Goal: Task Accomplishment & Management: Complete application form

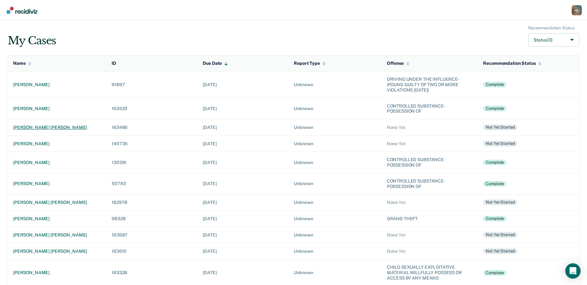
click at [29, 129] on div "[PERSON_NAME] [PERSON_NAME]" at bounding box center [57, 127] width 88 height 5
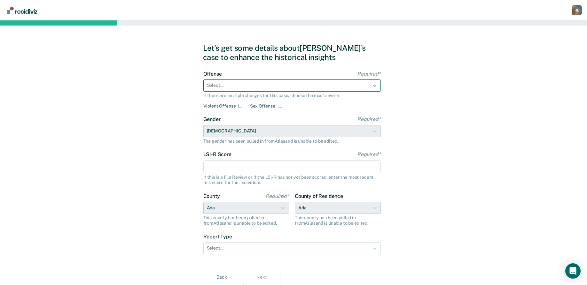
click at [373, 84] on icon at bounding box center [374, 85] width 6 height 6
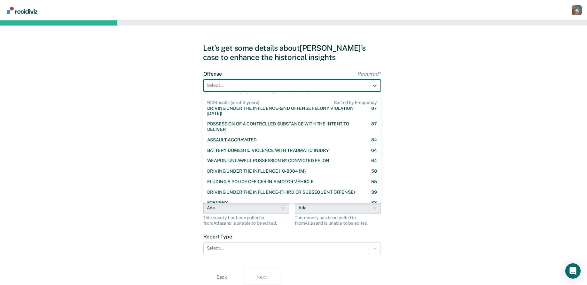
scroll to position [53, 0]
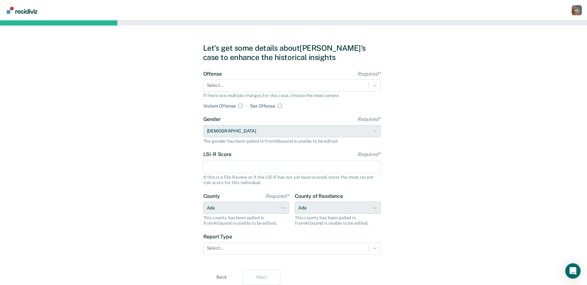
click at [104, 114] on div "Let's get some details about Patrick's case to enhance the historical insights …" at bounding box center [293, 164] width 587 height 288
click at [373, 86] on icon at bounding box center [375, 86] width 4 height 2
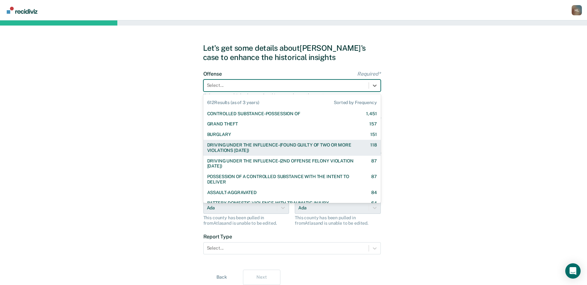
click at [347, 149] on div "DRIVING UNDER THE INFLUENCE-(FOUND GUILTY OF TWO OR MORE VIOLATIONS [DATE])" at bounding box center [283, 148] width 152 height 11
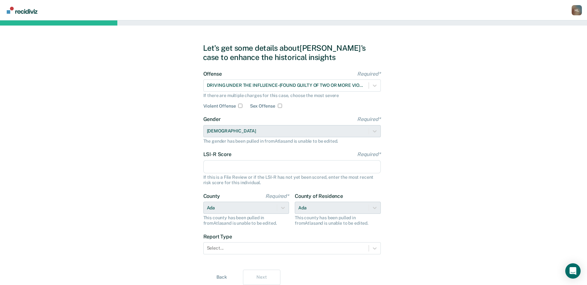
click at [263, 167] on input "LSI-R Score Required*" at bounding box center [291, 166] width 177 height 13
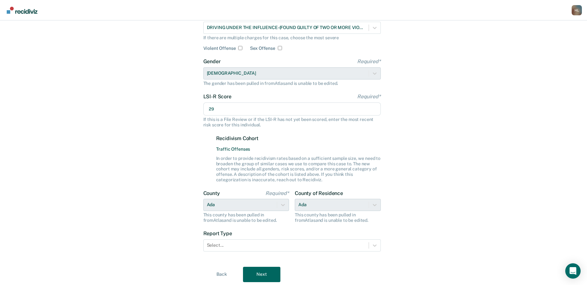
scroll to position [62, 0]
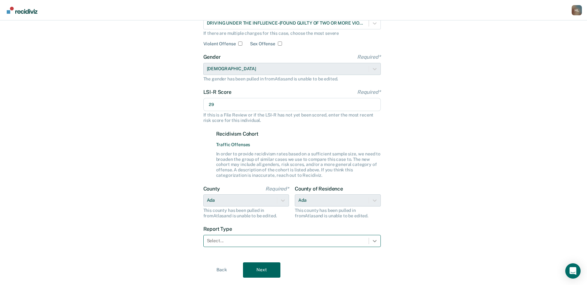
type input "29"
click at [372, 240] on icon at bounding box center [374, 241] width 6 height 6
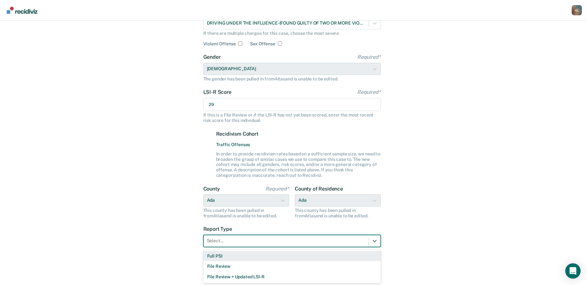
click at [360, 255] on div "Full PSI" at bounding box center [291, 256] width 177 height 11
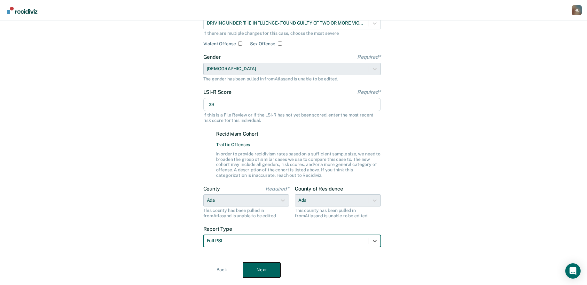
click at [259, 270] on button "Next" at bounding box center [261, 270] width 37 height 15
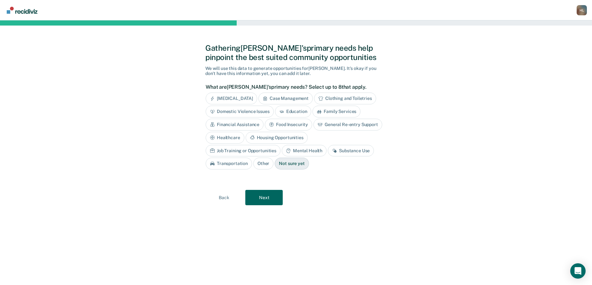
click at [328, 151] on div "Substance Use" at bounding box center [351, 151] width 46 height 12
click at [282, 150] on div "Mental Health" at bounding box center [304, 151] width 45 height 12
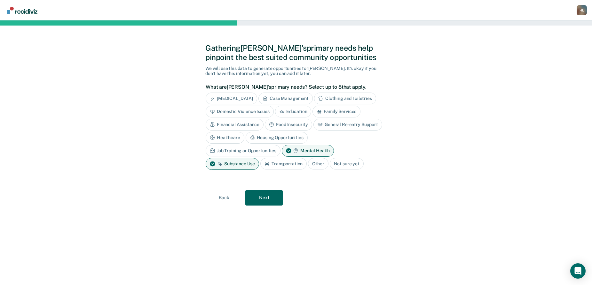
click at [293, 112] on div "Education" at bounding box center [293, 112] width 36 height 12
click at [280, 145] on div "Job Training or Opportunities" at bounding box center [243, 151] width 75 height 12
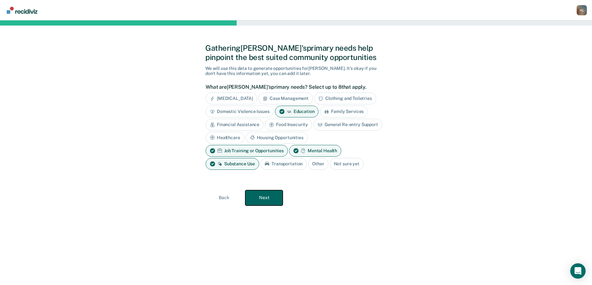
click at [266, 199] on button "Next" at bounding box center [263, 198] width 37 height 15
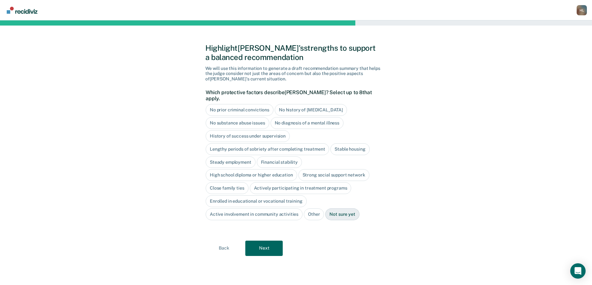
click at [341, 144] on div "Stable housing" at bounding box center [349, 150] width 39 height 12
click at [235, 183] on div "Close family ties" at bounding box center [227, 189] width 43 height 12
click at [226, 130] on div "History of success under supervision" at bounding box center [248, 136] width 84 height 12
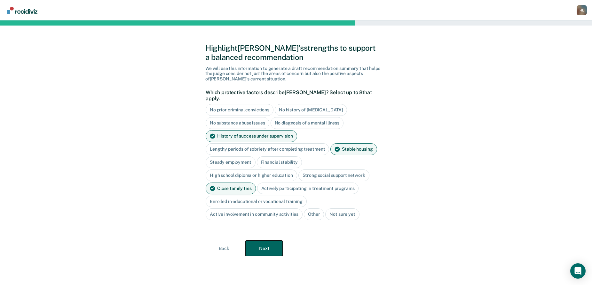
click at [267, 243] on button "Next" at bounding box center [263, 248] width 37 height 15
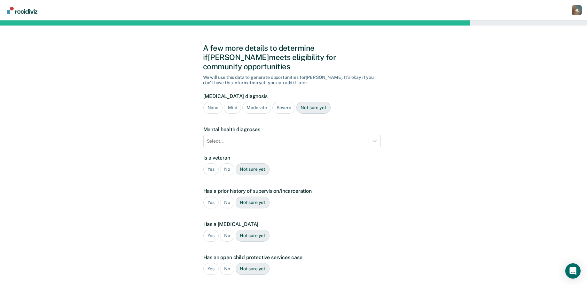
click at [500, 102] on div "A few more details to determine if Patrick meets eligibility for community oppo…" at bounding box center [293, 193] width 587 height 347
click at [286, 102] on div "Severe" at bounding box center [283, 108] width 23 height 12
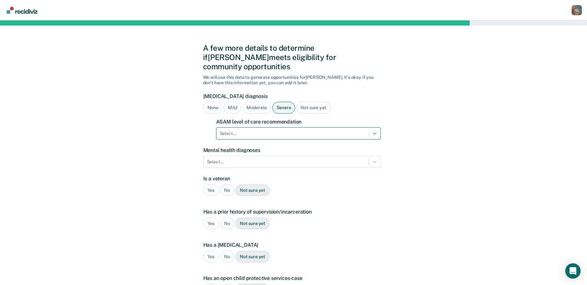
click at [375, 130] on icon at bounding box center [374, 133] width 6 height 6
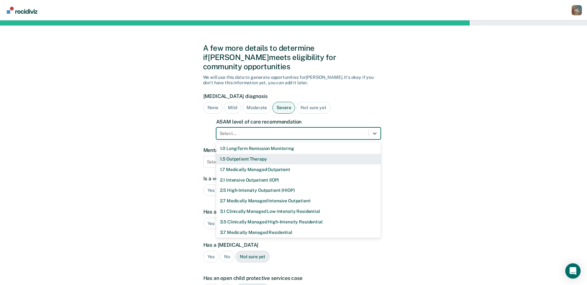
click at [332, 154] on div "1.5 Outpatient Therapy" at bounding box center [298, 159] width 165 height 11
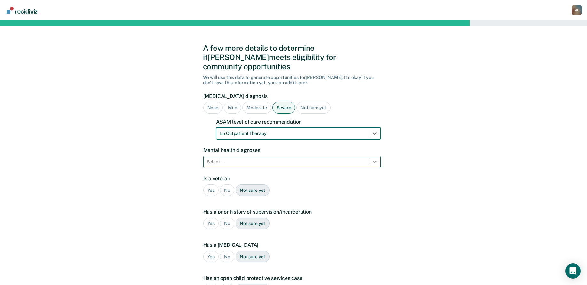
click at [375, 161] on icon at bounding box center [375, 162] width 4 height 2
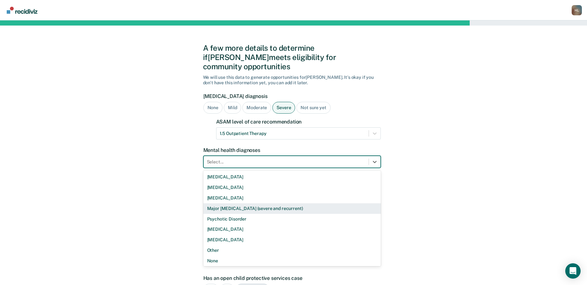
click at [284, 204] on div "Major [MEDICAL_DATA] (severe and recurrent)" at bounding box center [291, 209] width 177 height 11
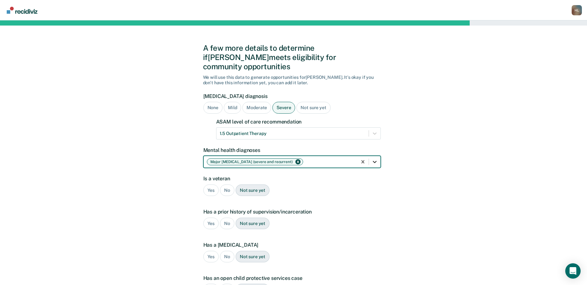
click at [375, 159] on icon at bounding box center [374, 162] width 6 height 6
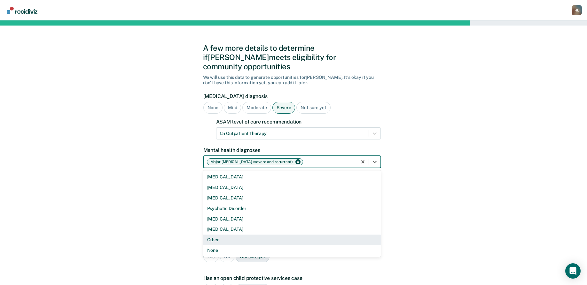
click at [200, 232] on div "A few more details to determine if Patrick meets eligibility for community oppo…" at bounding box center [293, 204] width 587 height 368
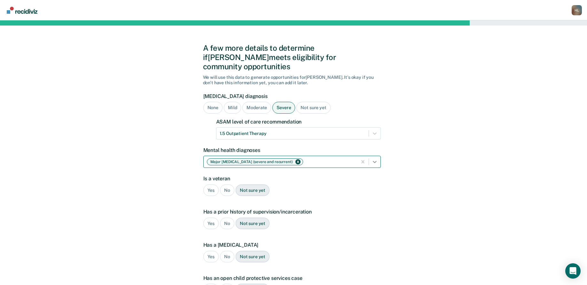
click at [379, 156] on div at bounding box center [375, 162] width 12 height 12
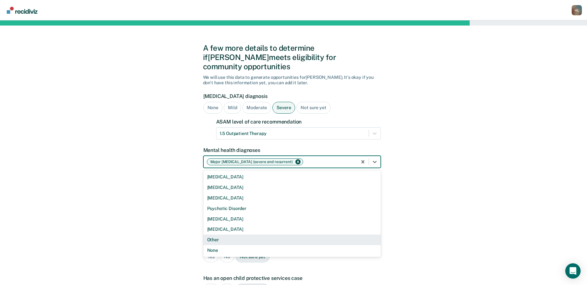
click at [229, 235] on div "Other" at bounding box center [291, 240] width 177 height 11
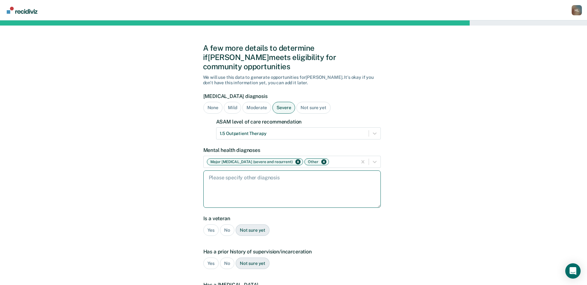
click at [254, 182] on textarea at bounding box center [291, 189] width 177 height 37
type textarea "anxiety"
click at [222, 225] on div "No" at bounding box center [227, 231] width 14 height 12
click at [211, 258] on div "Yes" at bounding box center [211, 264] width 16 height 12
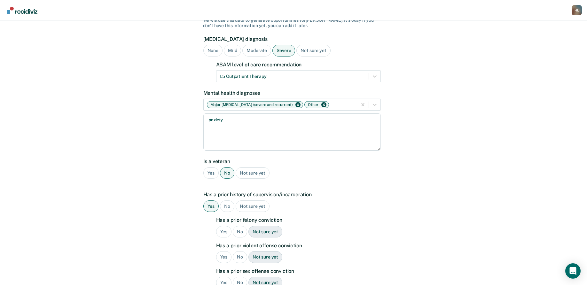
scroll to position [58, 0]
click at [239, 226] on div "No" at bounding box center [240, 232] width 14 height 12
click at [241, 251] on div "No" at bounding box center [240, 257] width 14 height 12
click at [240, 277] on div "No" at bounding box center [240, 283] width 14 height 12
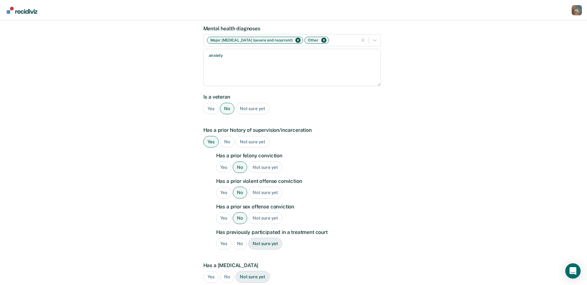
scroll to position [122, 0]
click at [239, 238] on div "No" at bounding box center [240, 244] width 14 height 12
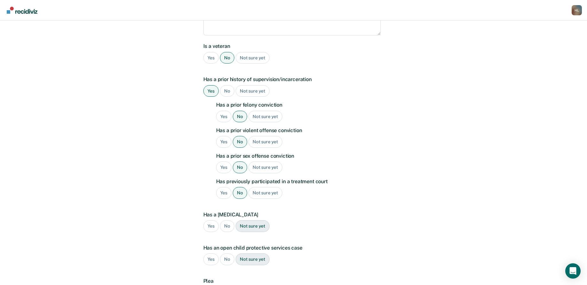
scroll to position [173, 0]
click at [229, 220] on div "No" at bounding box center [227, 226] width 14 height 12
click at [228, 254] on div "No" at bounding box center [227, 260] width 14 height 12
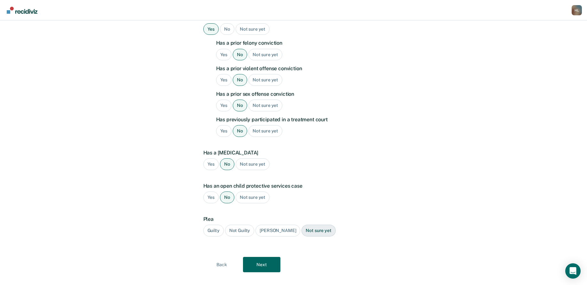
scroll to position [235, 0]
click at [217, 225] on div "Guilty" at bounding box center [213, 231] width 20 height 12
click at [263, 257] on button "Next" at bounding box center [261, 264] width 37 height 15
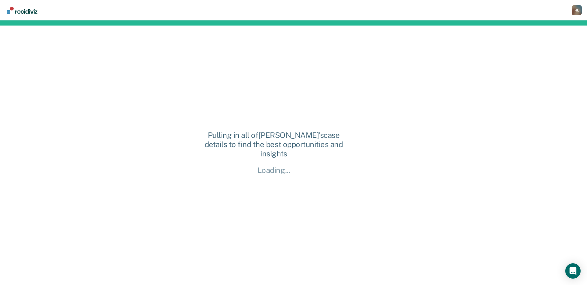
scroll to position [0, 0]
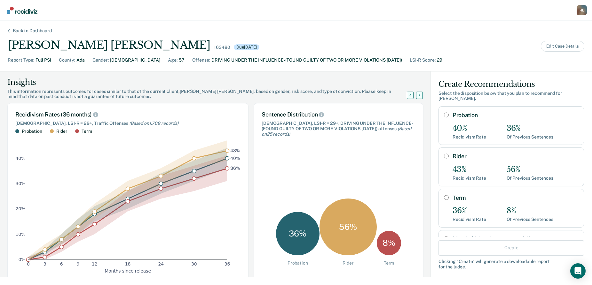
click at [444, 154] on input "Rider" at bounding box center [446, 156] width 5 height 5
radio input "true"
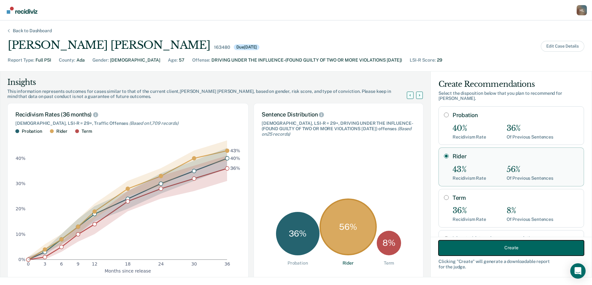
click at [514, 245] on button "Create" at bounding box center [510, 247] width 145 height 15
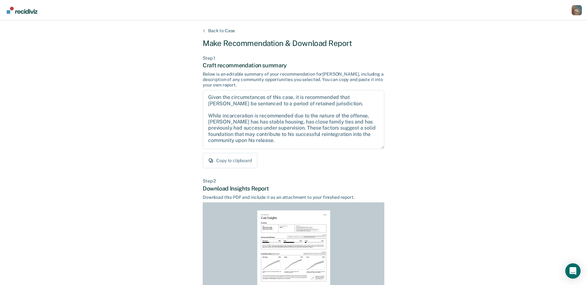
scroll to position [79, 0]
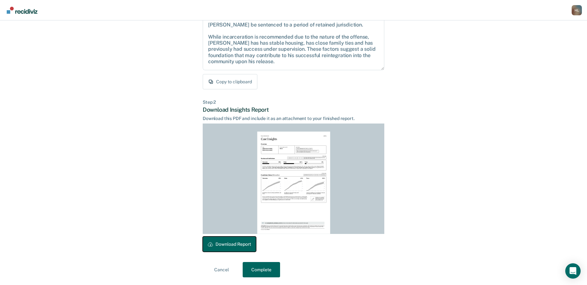
click at [239, 244] on button "Download Report" at bounding box center [229, 244] width 53 height 15
click at [249, 270] on button "Complete" at bounding box center [261, 269] width 37 height 15
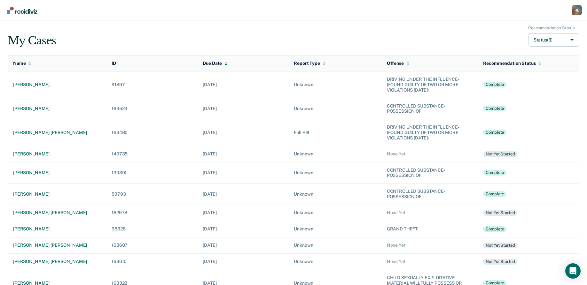
click at [574, 11] on div "H L" at bounding box center [577, 10] width 10 height 10
click at [533, 49] on link "Log Out" at bounding box center [544, 49] width 53 height 5
click at [42, 134] on div "[PERSON_NAME] [PERSON_NAME]" at bounding box center [57, 132] width 88 height 5
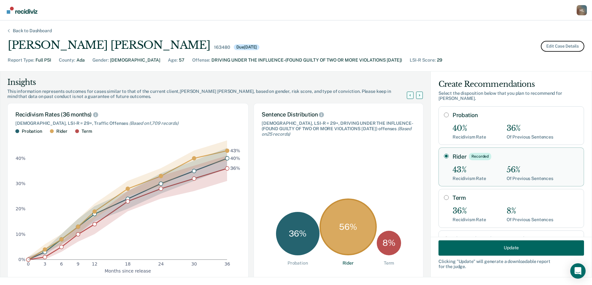
click at [577, 47] on button "Edit Case Details" at bounding box center [562, 46] width 43 height 11
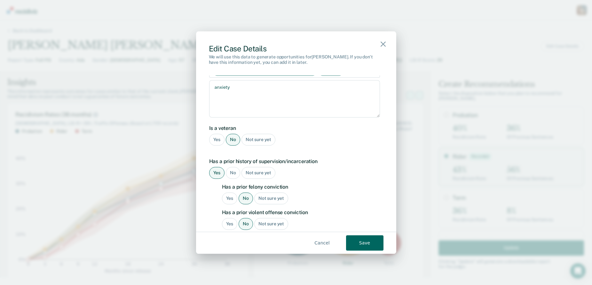
scroll to position [578, 0]
click at [230, 192] on div "Yes" at bounding box center [230, 198] width 16 height 12
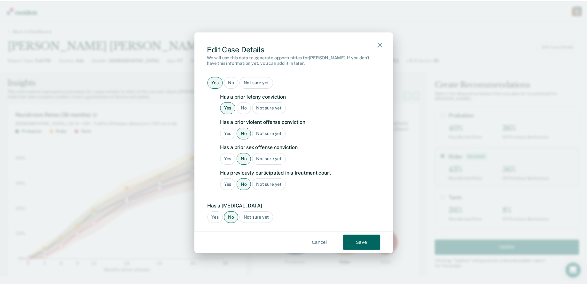
scroll to position [668, 0]
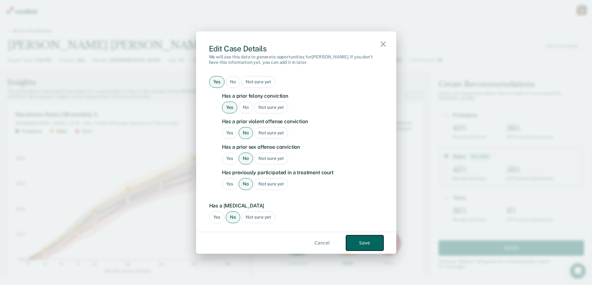
click at [364, 240] on button "Save" at bounding box center [364, 243] width 37 height 15
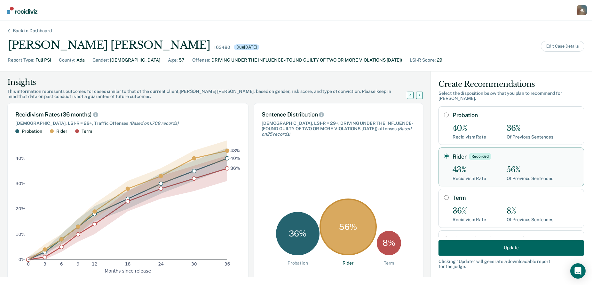
click at [29, 33] on div "Back to Dashboard" at bounding box center [32, 30] width 54 height 5
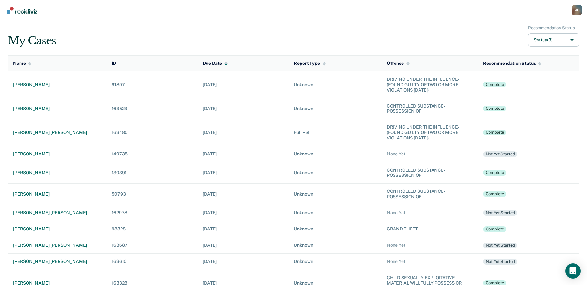
click at [576, 11] on div "H L" at bounding box center [577, 10] width 10 height 10
click at [530, 50] on link "Log Out" at bounding box center [544, 49] width 53 height 5
